Goal: Information Seeking & Learning: Check status

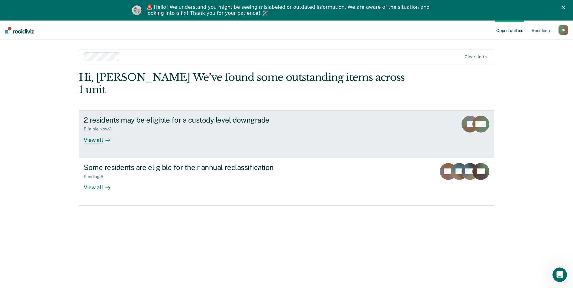
click at [99, 132] on div "View all" at bounding box center [101, 138] width 34 height 12
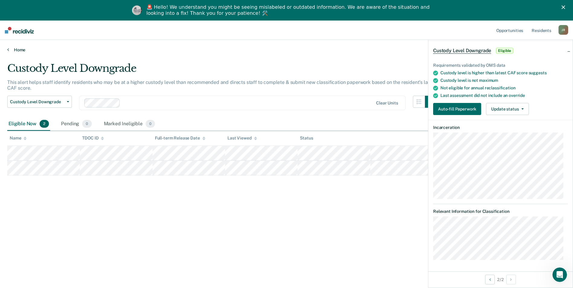
click at [15, 48] on link "Home" at bounding box center [286, 49] width 558 height 5
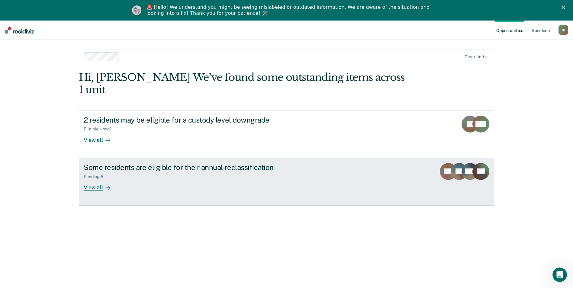
click at [94, 179] on div "View all" at bounding box center [101, 185] width 34 height 12
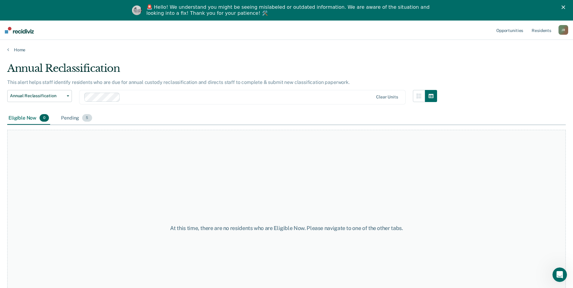
click at [74, 117] on div "Pending 5" at bounding box center [76, 118] width 33 height 13
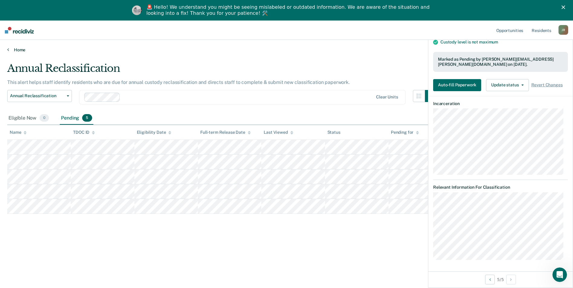
click at [18, 49] on link "Home" at bounding box center [286, 49] width 558 height 5
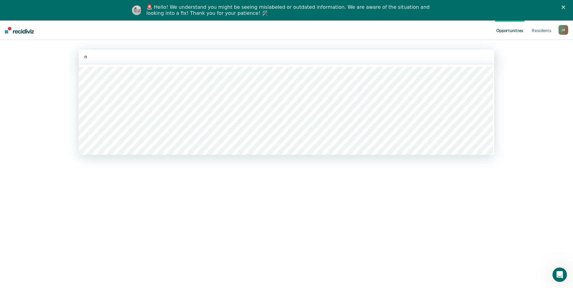
type input "ne"
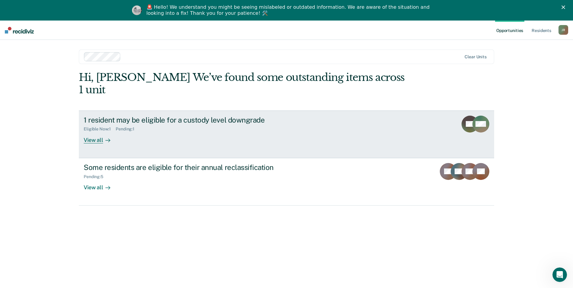
click at [112, 126] on div "Eligible Now : 1" at bounding box center [100, 128] width 32 height 5
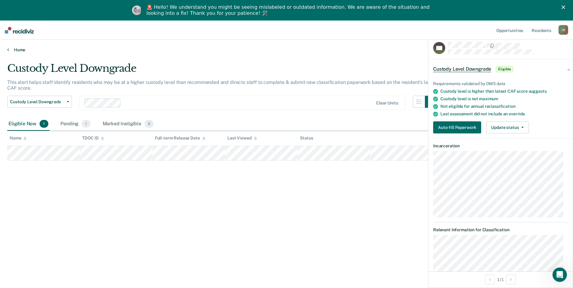
click at [20, 49] on link "Home" at bounding box center [286, 49] width 558 height 5
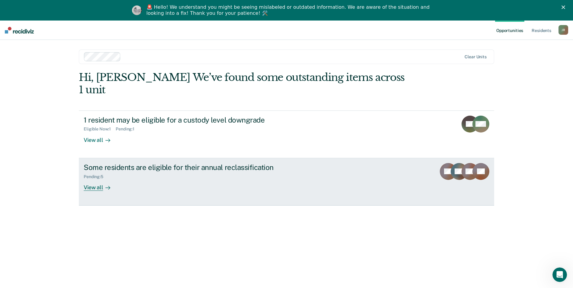
click at [103, 184] on div at bounding box center [106, 187] width 7 height 7
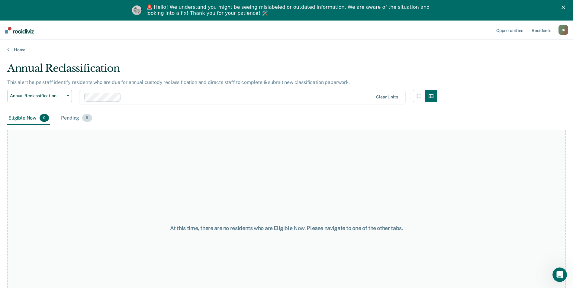
click at [78, 117] on div "Pending 5" at bounding box center [76, 118] width 33 height 13
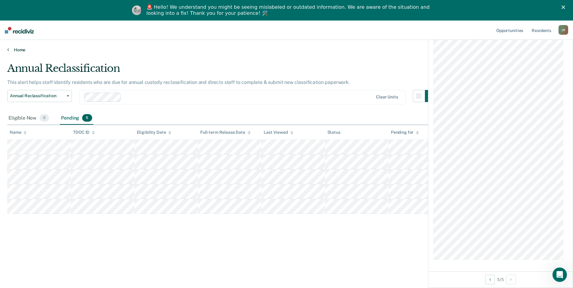
click at [19, 49] on link "Home" at bounding box center [286, 49] width 558 height 5
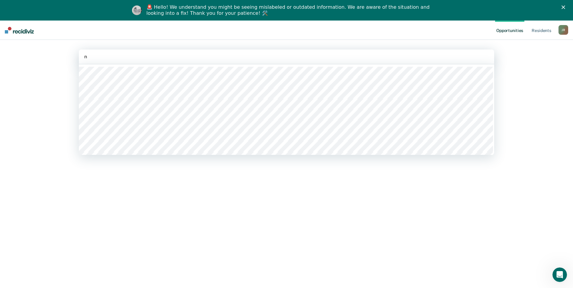
type input "ne"
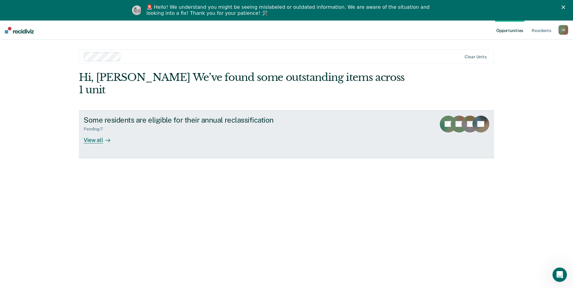
click at [98, 132] on div "View all" at bounding box center [101, 138] width 34 height 12
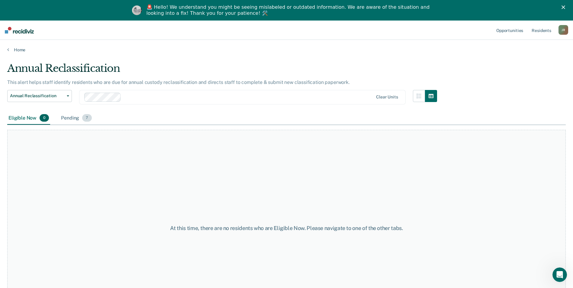
click at [70, 118] on div "Pending 7" at bounding box center [76, 118] width 33 height 13
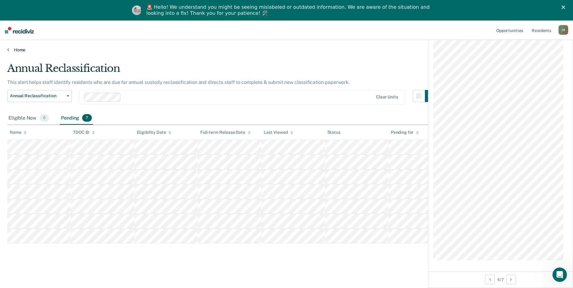
click at [19, 50] on link "Home" at bounding box center [286, 49] width 558 height 5
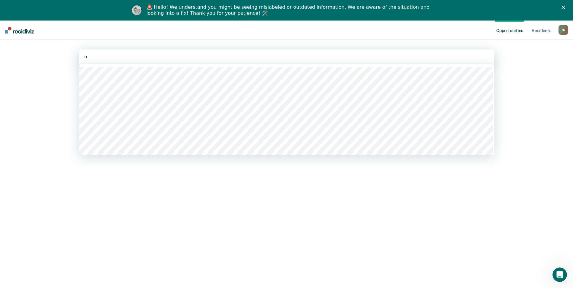
type input "ne"
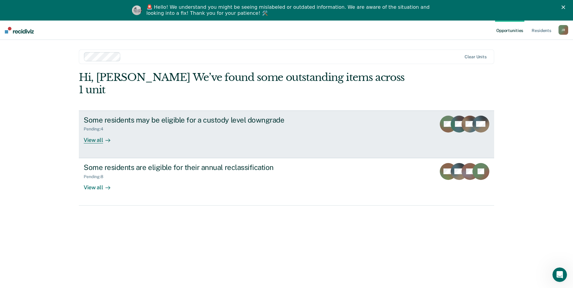
click at [96, 132] on div "View all" at bounding box center [101, 138] width 34 height 12
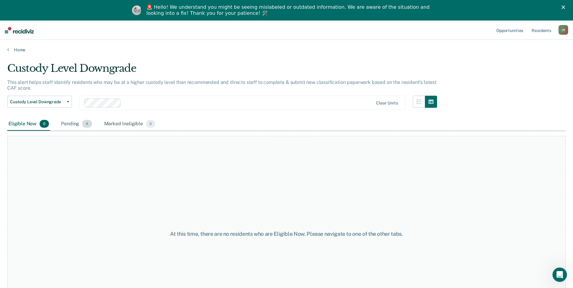
click at [70, 124] on div "Pending 4" at bounding box center [76, 123] width 33 height 13
